Goal: Task Accomplishment & Management: Complete application form

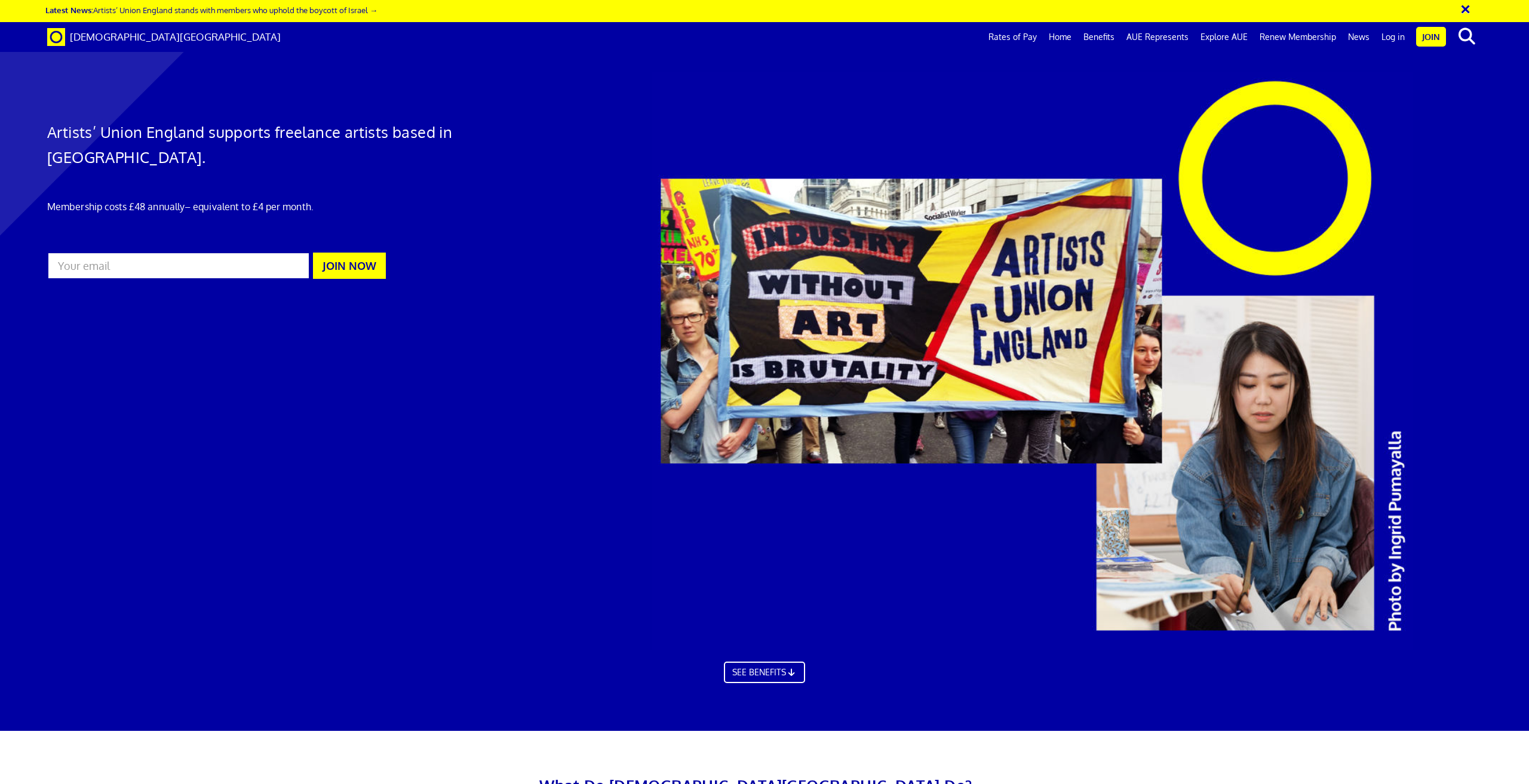
scroll to position [1373, 0]
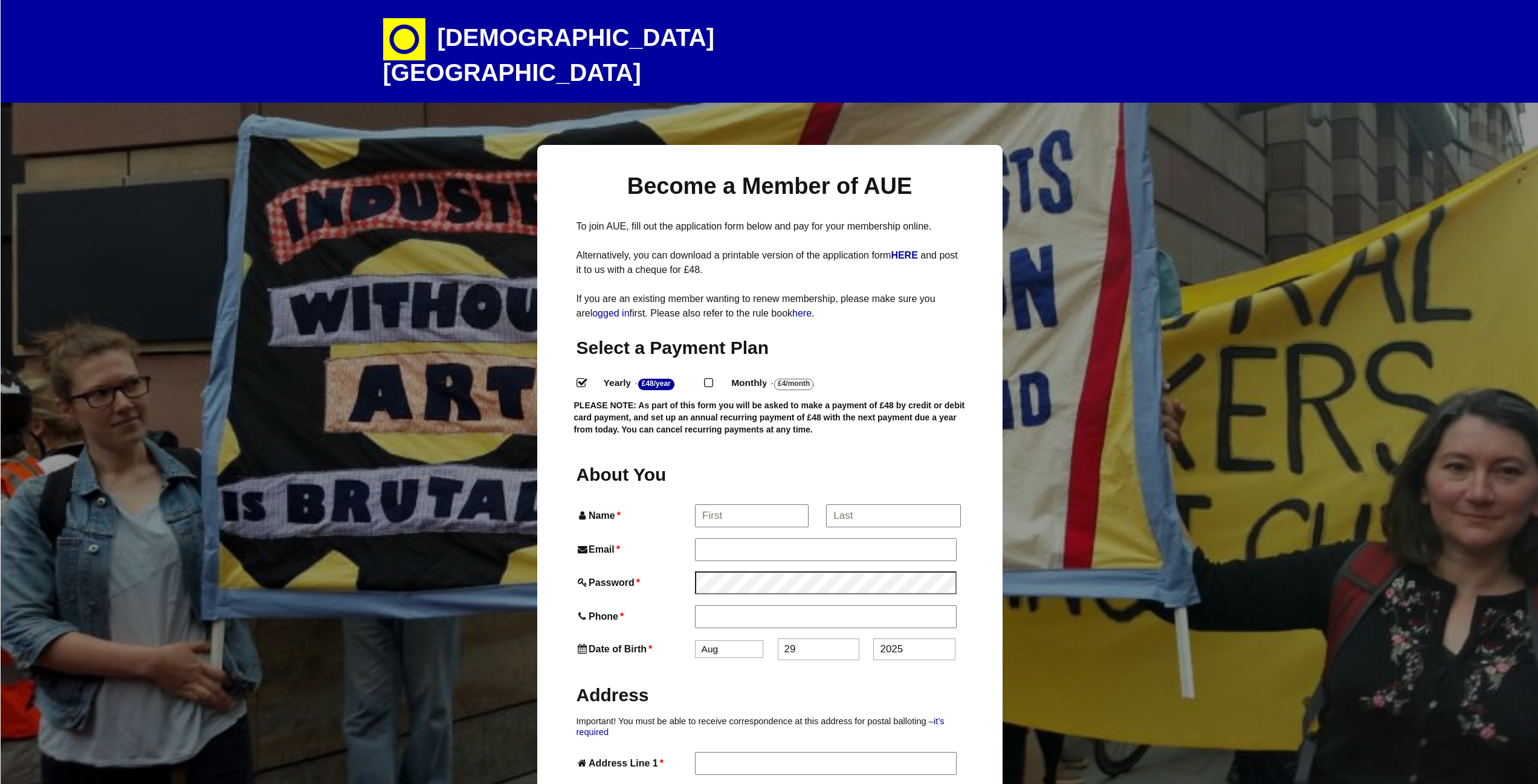
select select
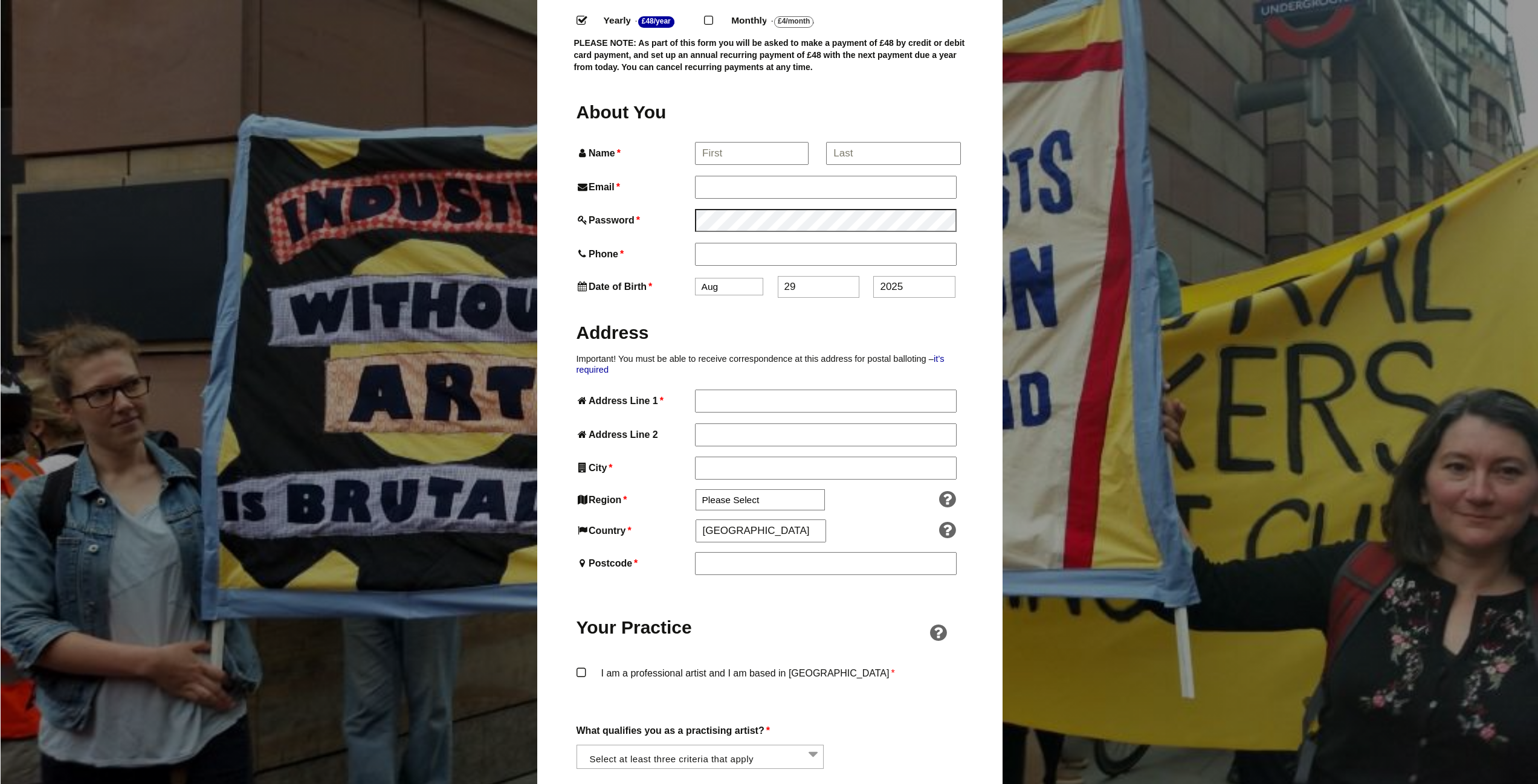
scroll to position [543, 0]
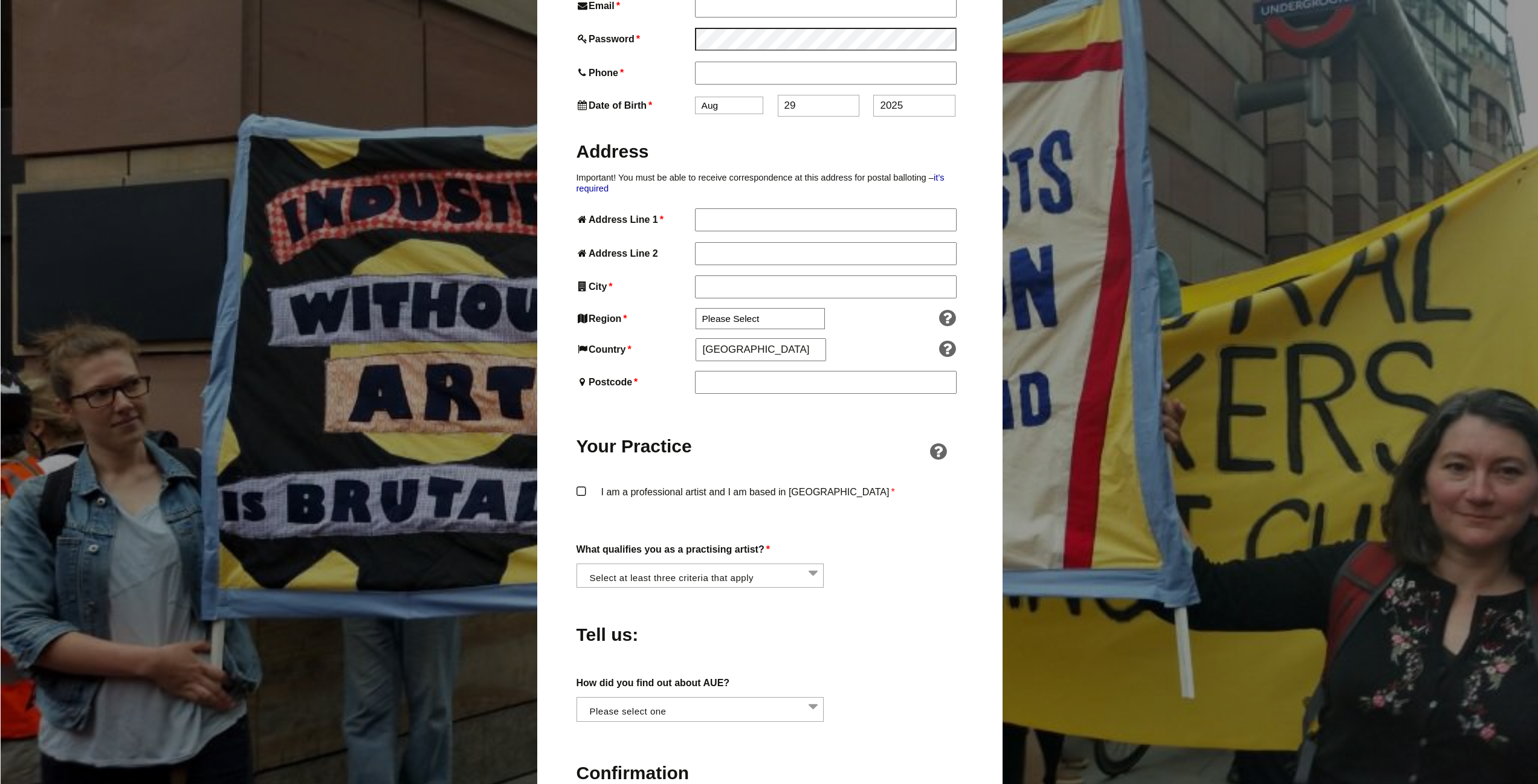
click at [803, 484] on label "I am a professional artist and I am based in England *" at bounding box center [770, 501] width 387 height 36
click at [0, 0] on input "I am a professional artist and I am based in England *" at bounding box center [0, 0] width 0 height 0
click at [790, 564] on li at bounding box center [704, 574] width 247 height 20
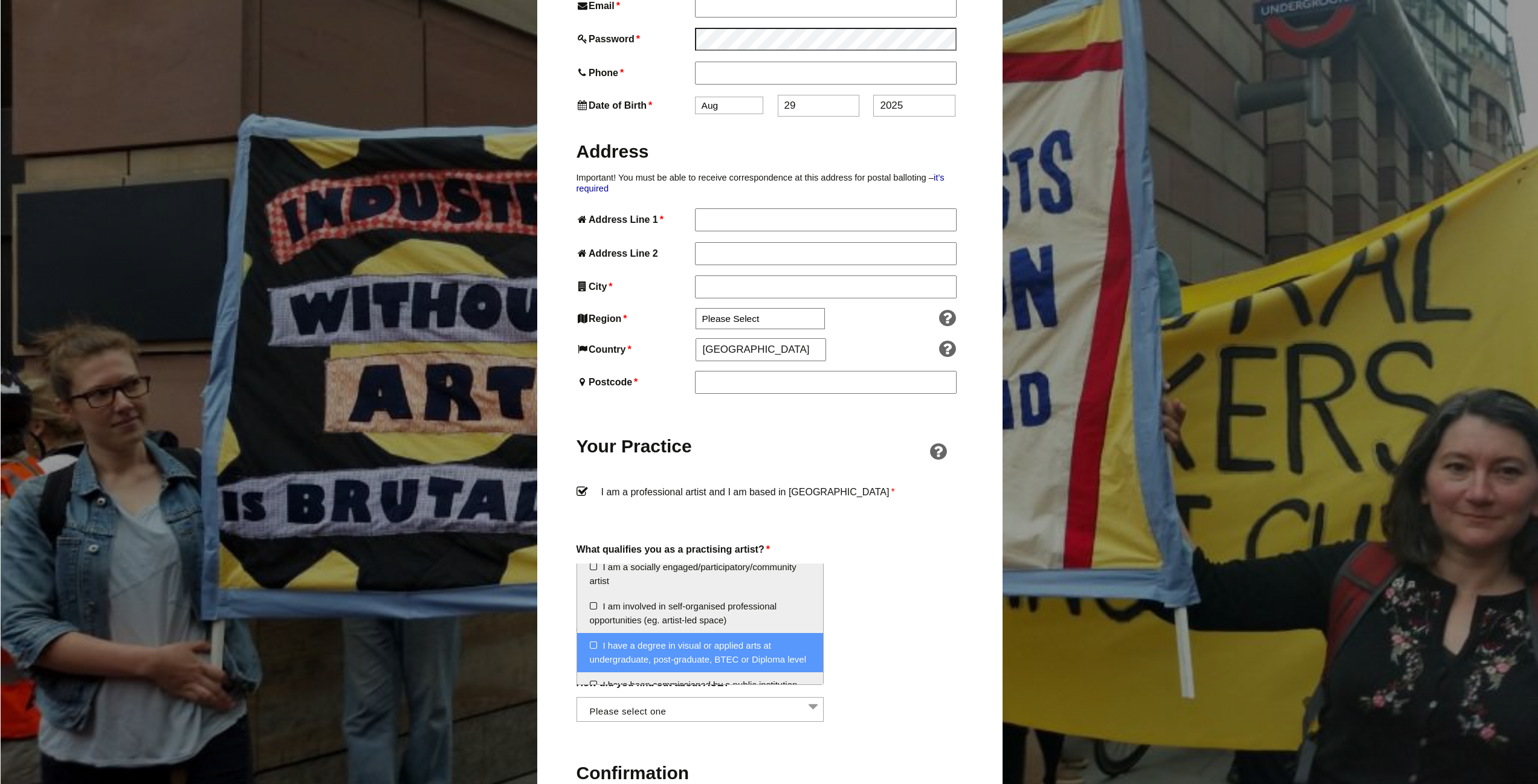
scroll to position [121, 0]
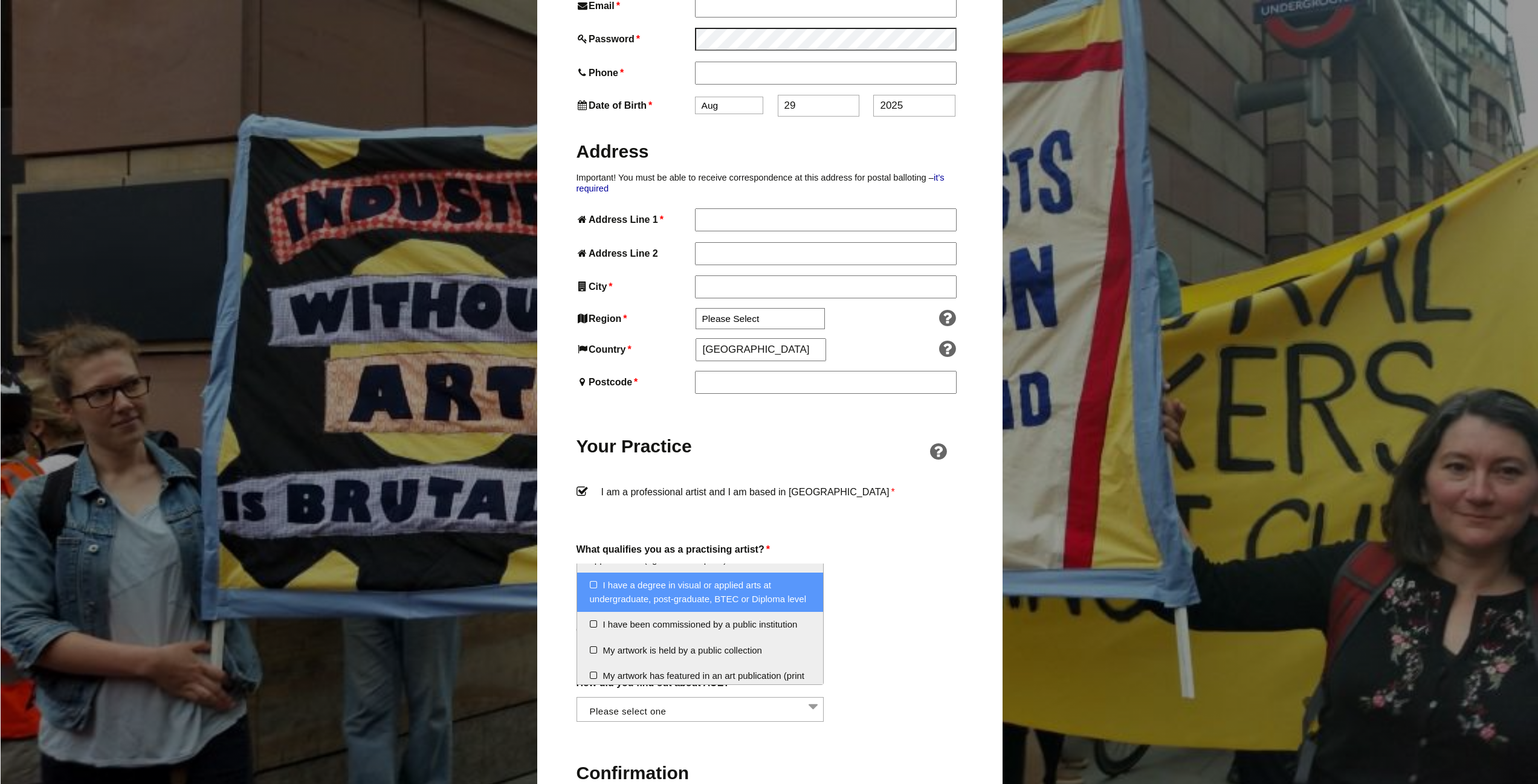
click at [733, 612] on li "I have a degree in visual or applied arts at undergraduate, post-graduate, BTEC…" at bounding box center [700, 592] width 247 height 39
select select "degree_visual_applied_arts"
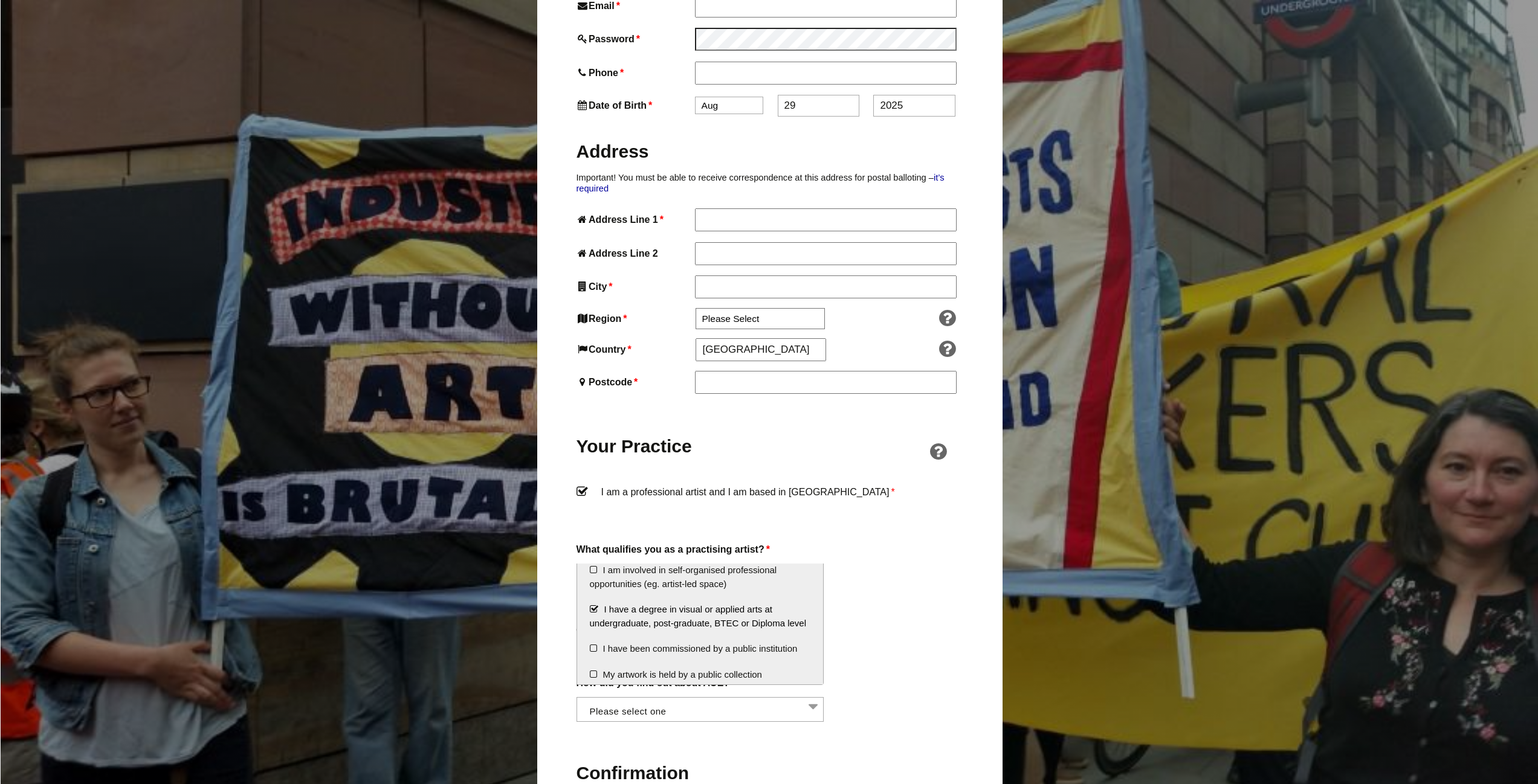
click at [695, 612] on li "I have a degree in visual or applied arts at undergraduate, post-graduate, BTEC…" at bounding box center [700, 616] width 247 height 39
select select
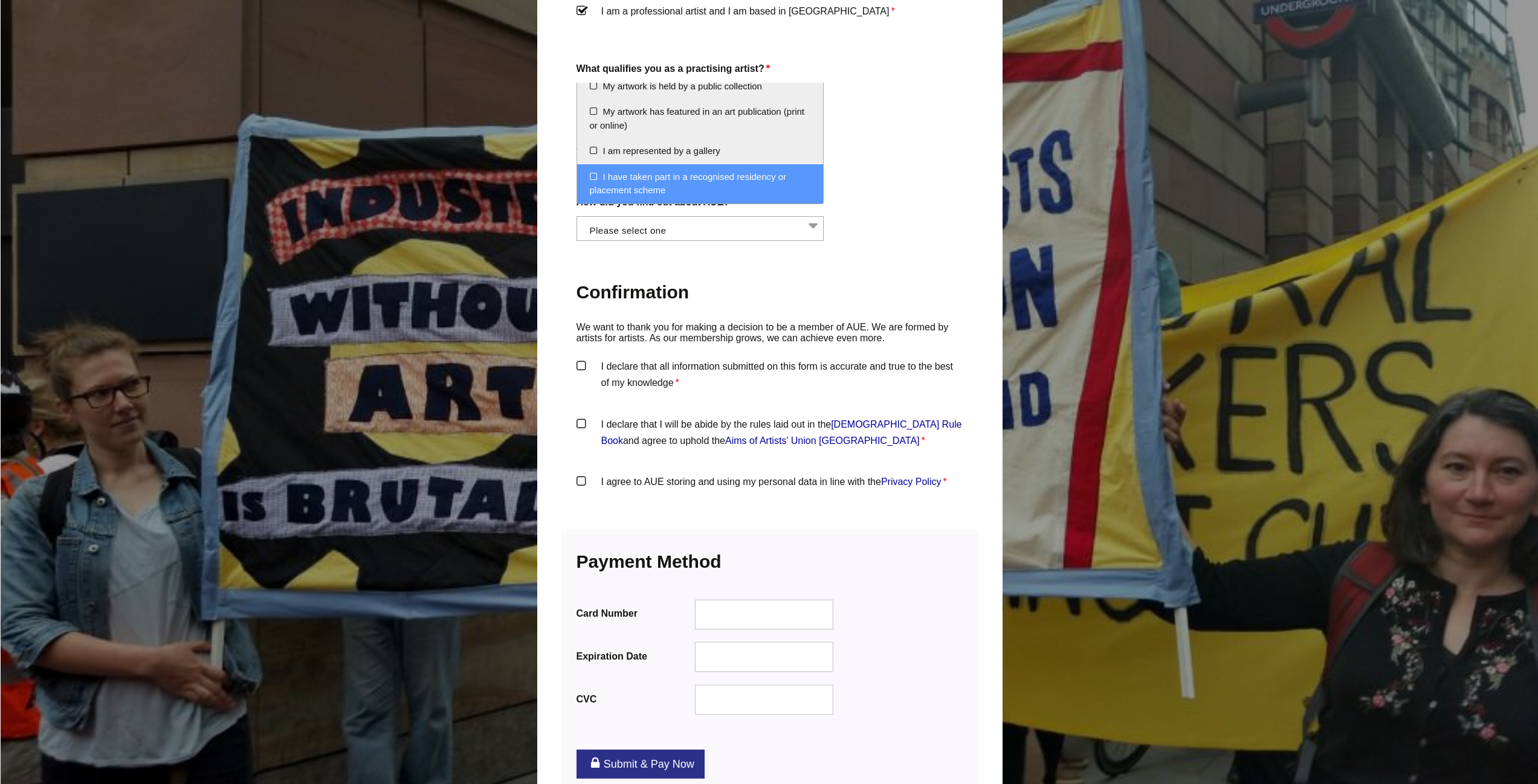
scroll to position [1027, 0]
